Goal: Information Seeking & Learning: Learn about a topic

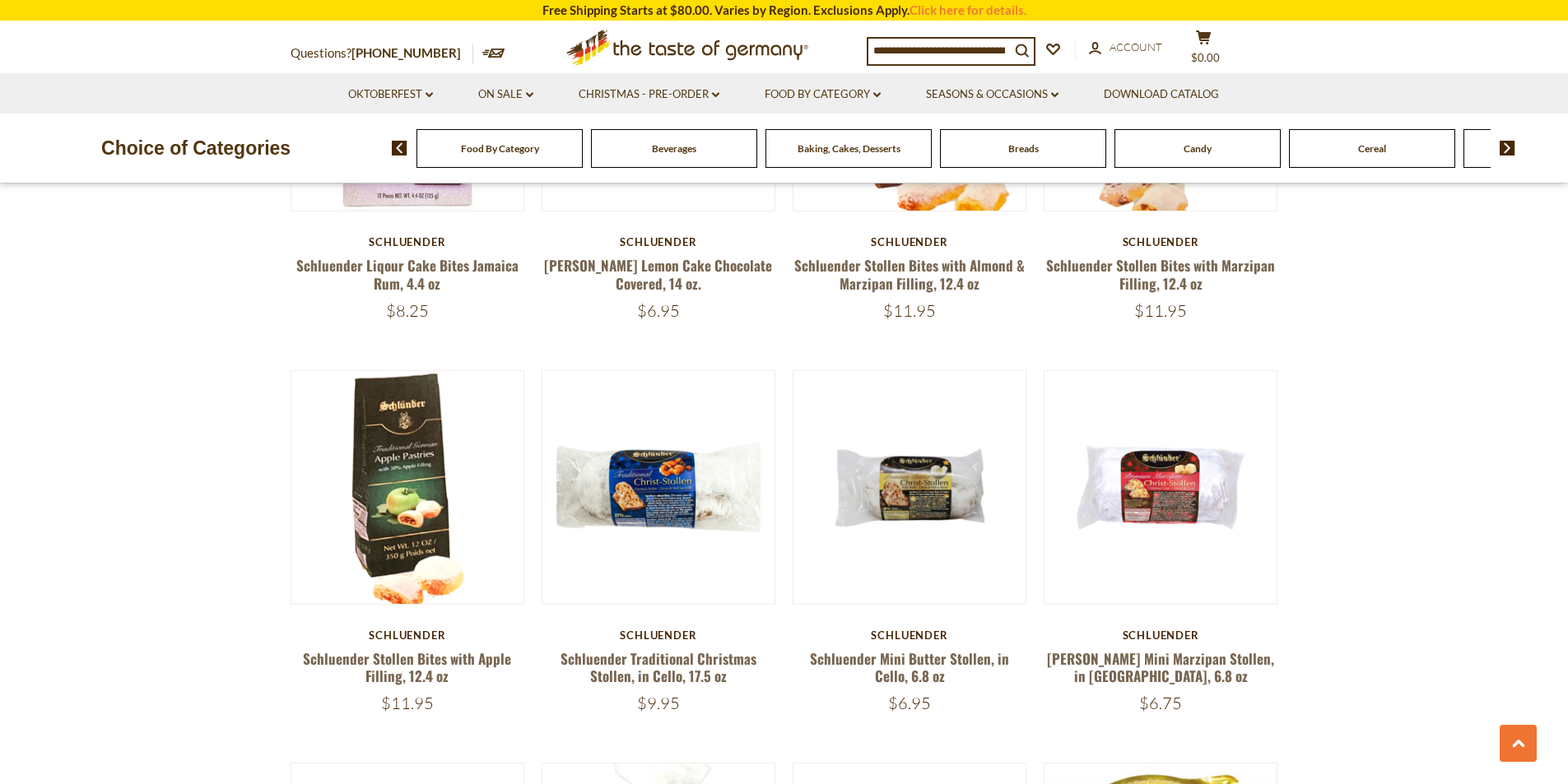
scroll to position [1399, 0]
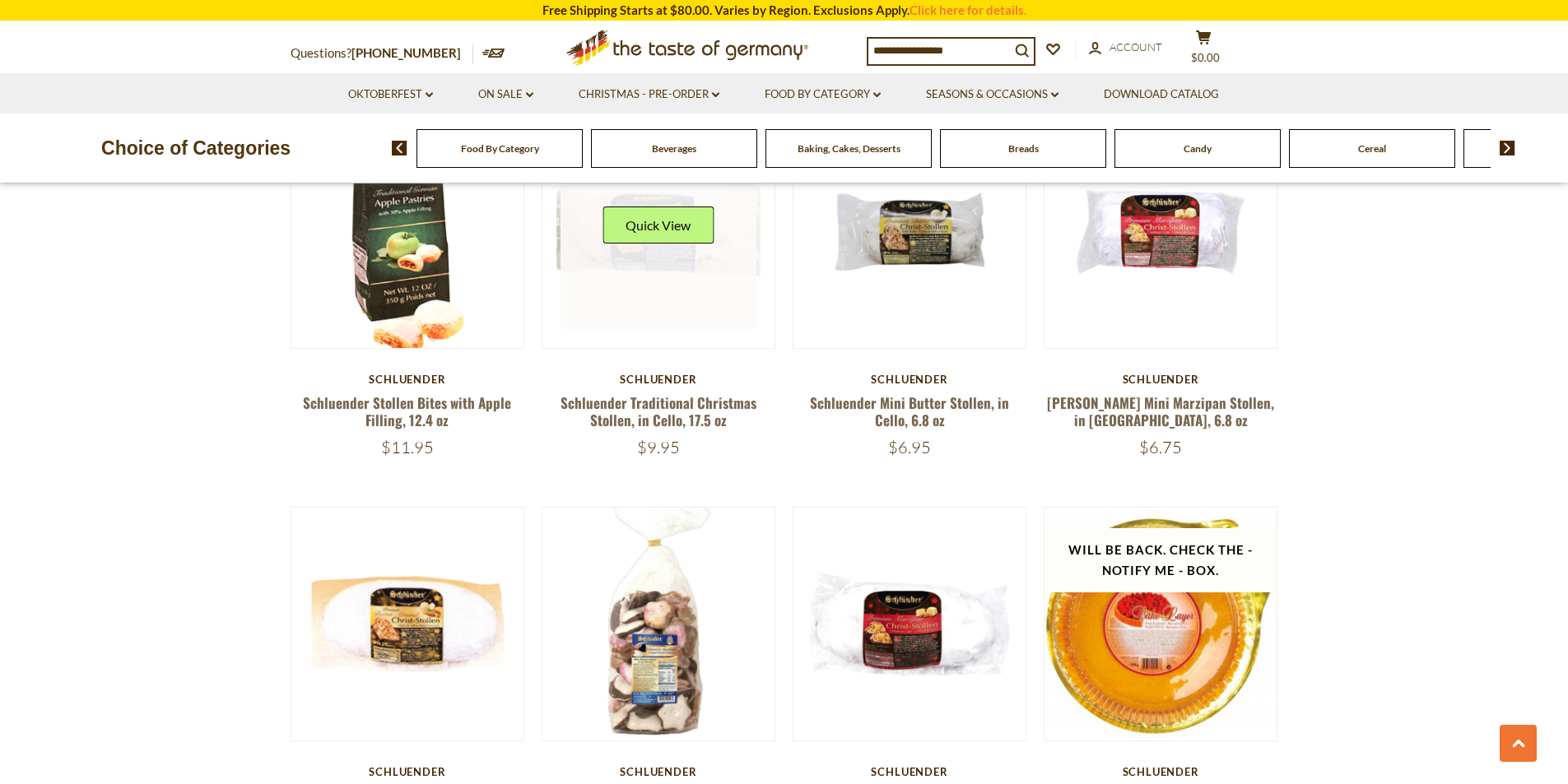
click at [710, 263] on link at bounding box center [659, 232] width 196 height 196
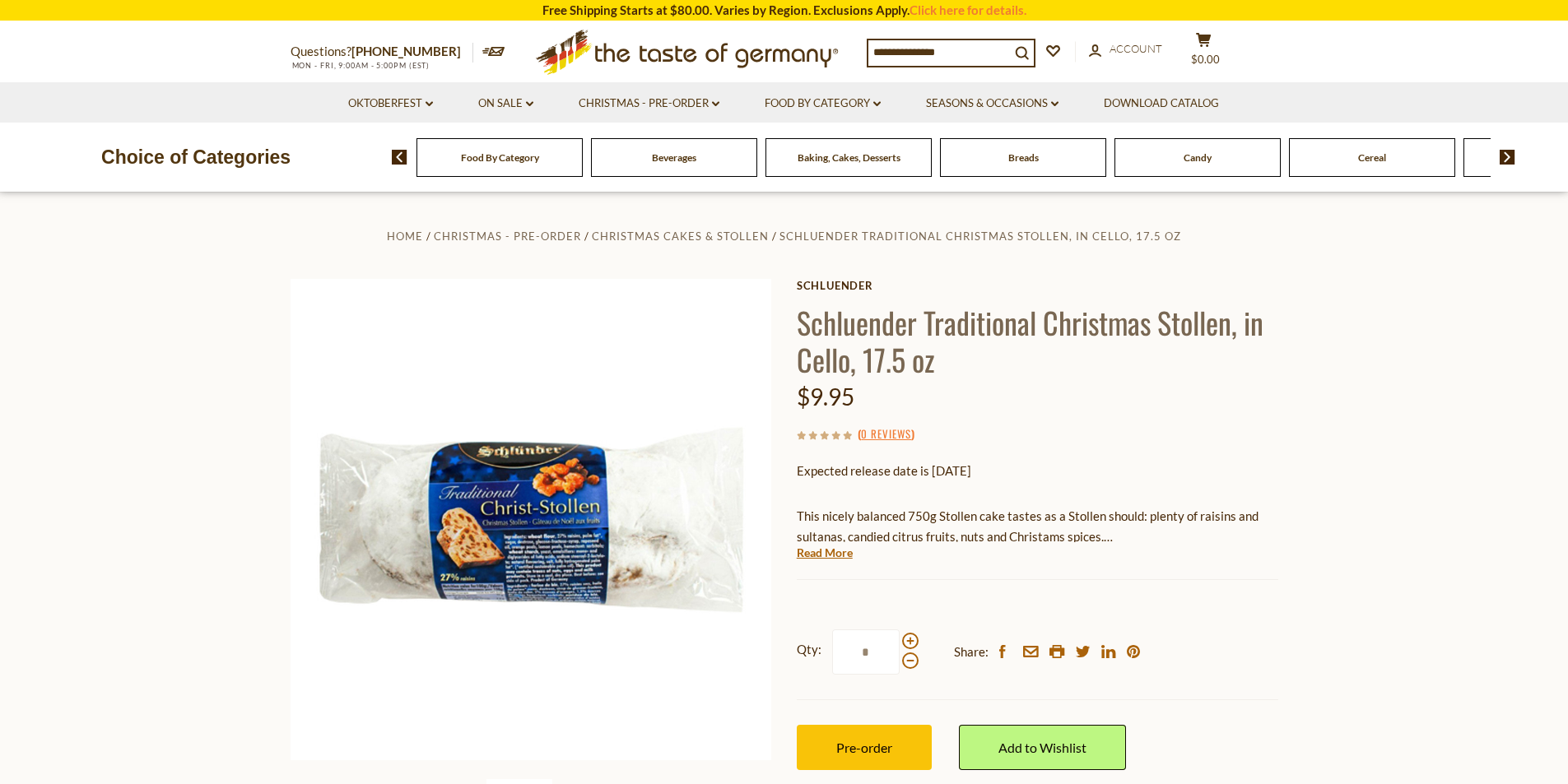
click at [1090, 499] on div "This nicely balanced 750g Stollen cake tastes as a Stollen should: plenty of ra…" at bounding box center [1037, 518] width 482 height 49
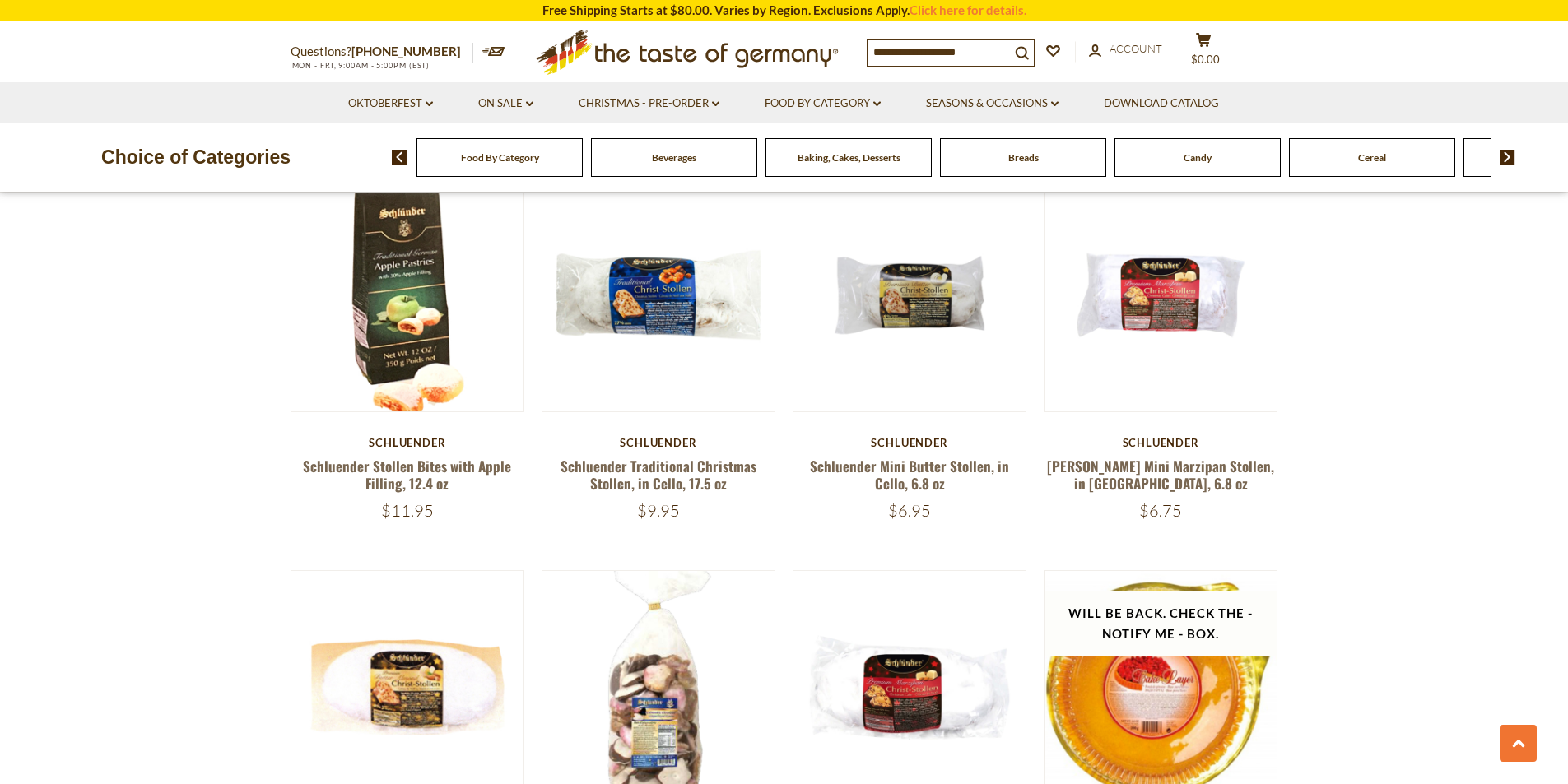
scroll to position [1399, 0]
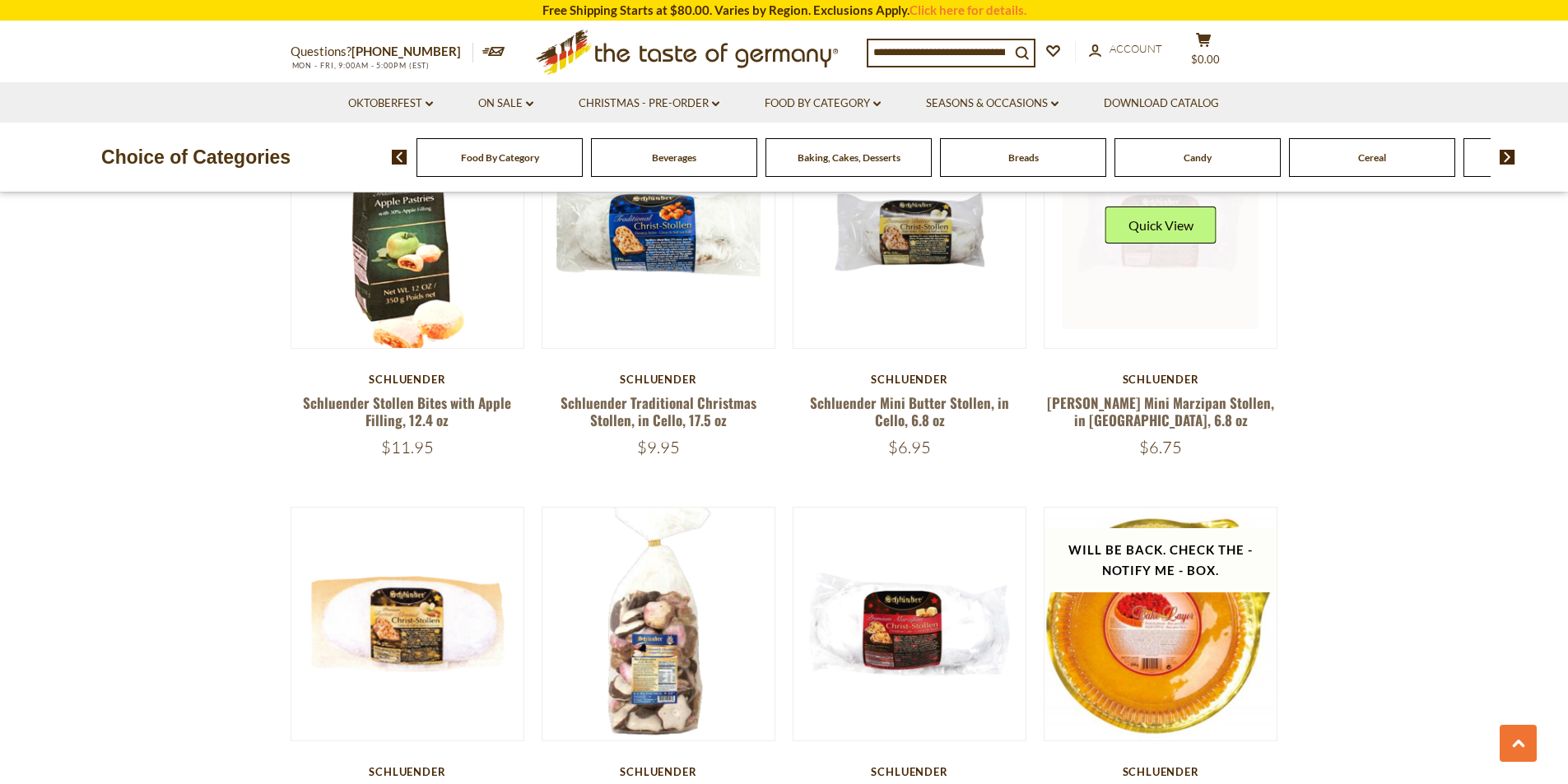
click at [1170, 294] on link at bounding box center [1161, 232] width 196 height 196
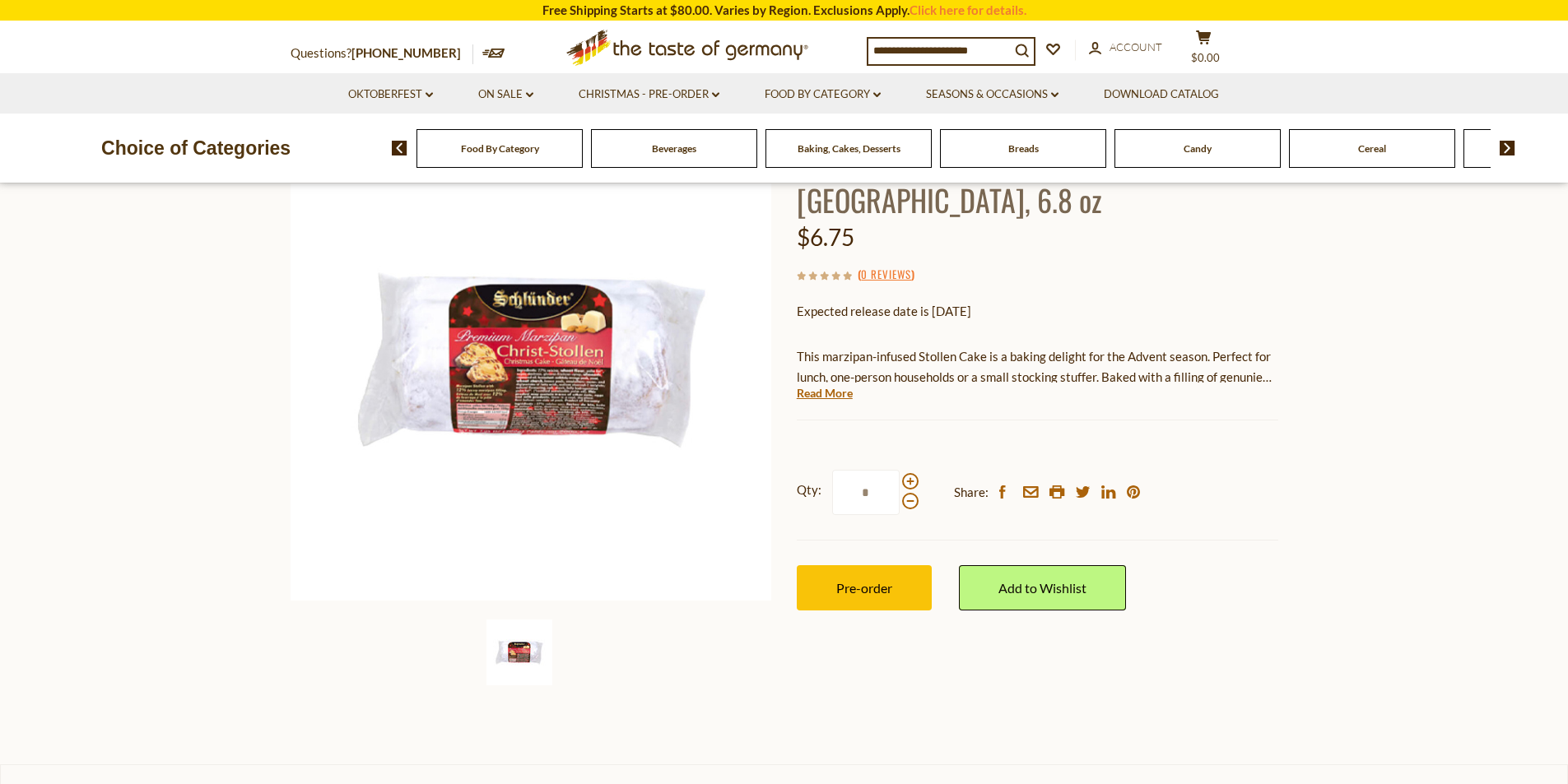
scroll to position [165, 0]
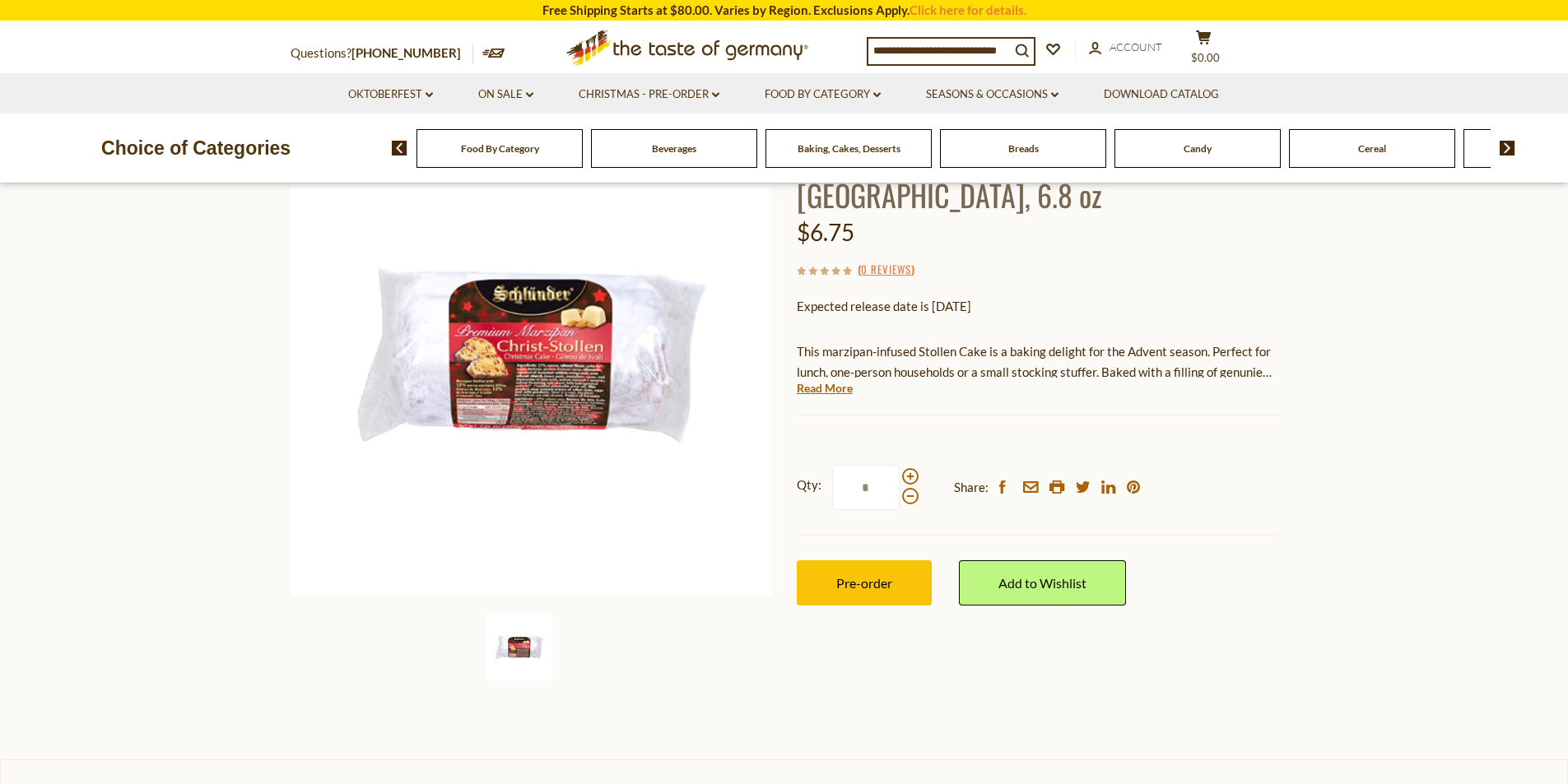
click at [1048, 409] on div "Schluender Schluender Mini Marzipan Stollen, in Cello, 6.8 oz $6.75 ( 0 Reviews…" at bounding box center [1037, 378] width 482 height 529
click at [820, 391] on link "Read More" at bounding box center [825, 388] width 56 height 16
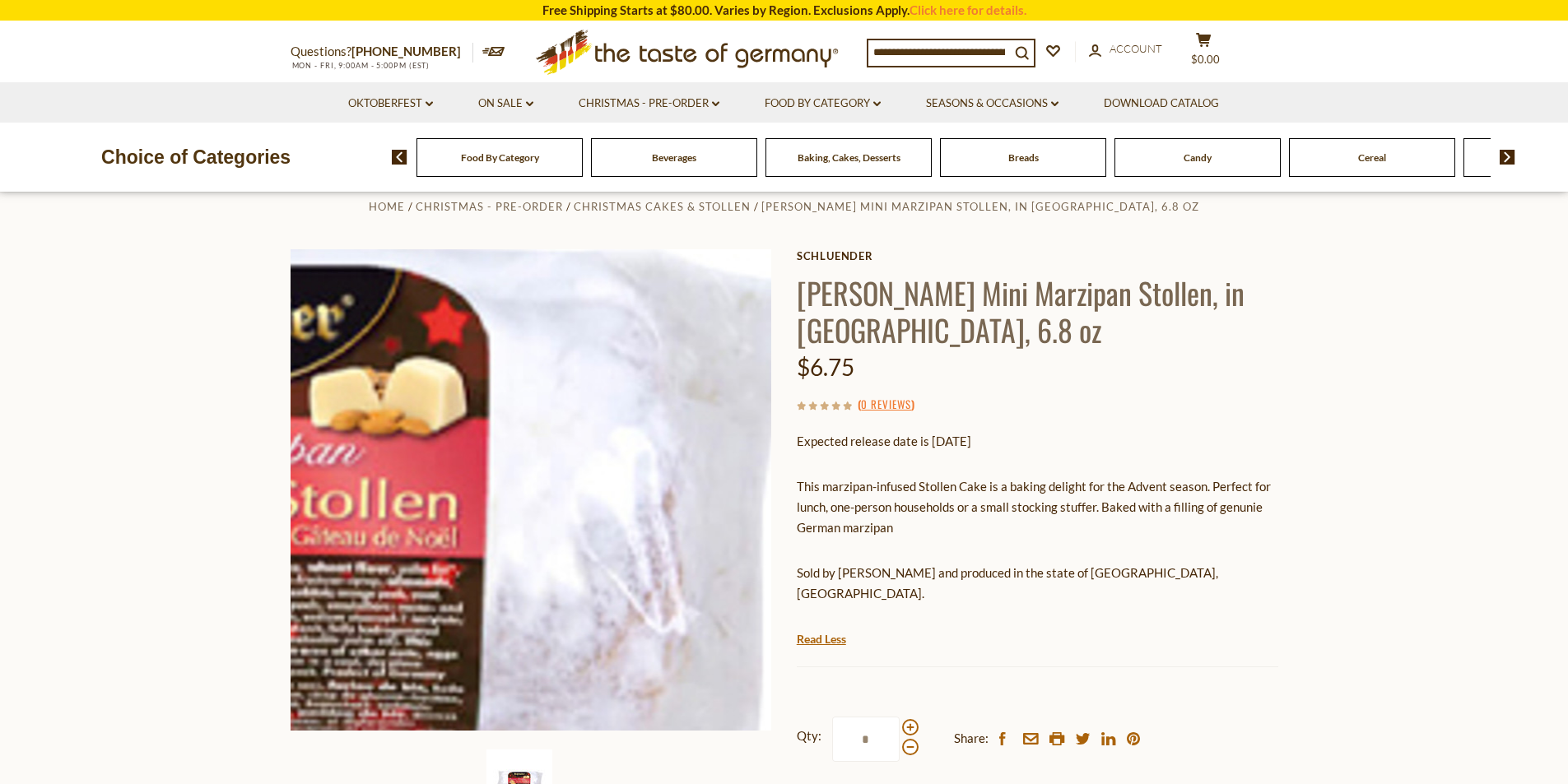
scroll to position [0, 0]
